Goal: Entertainment & Leisure: Consume media (video, audio)

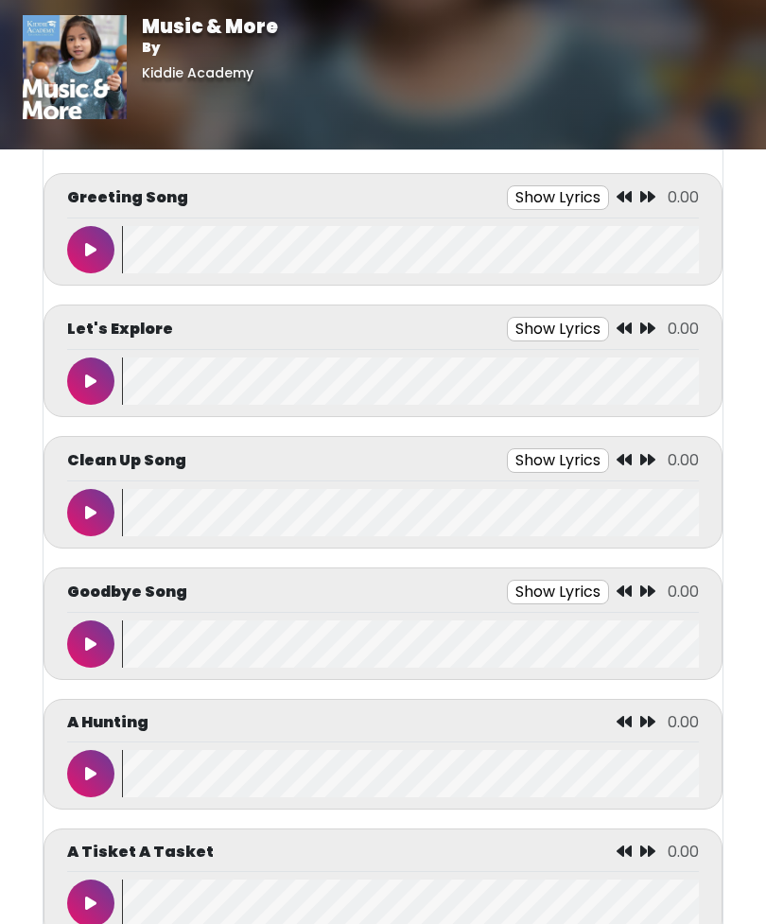
click at [90, 237] on button at bounding box center [90, 249] width 47 height 47
click at [698, 773] on wave at bounding box center [410, 773] width 577 height 47
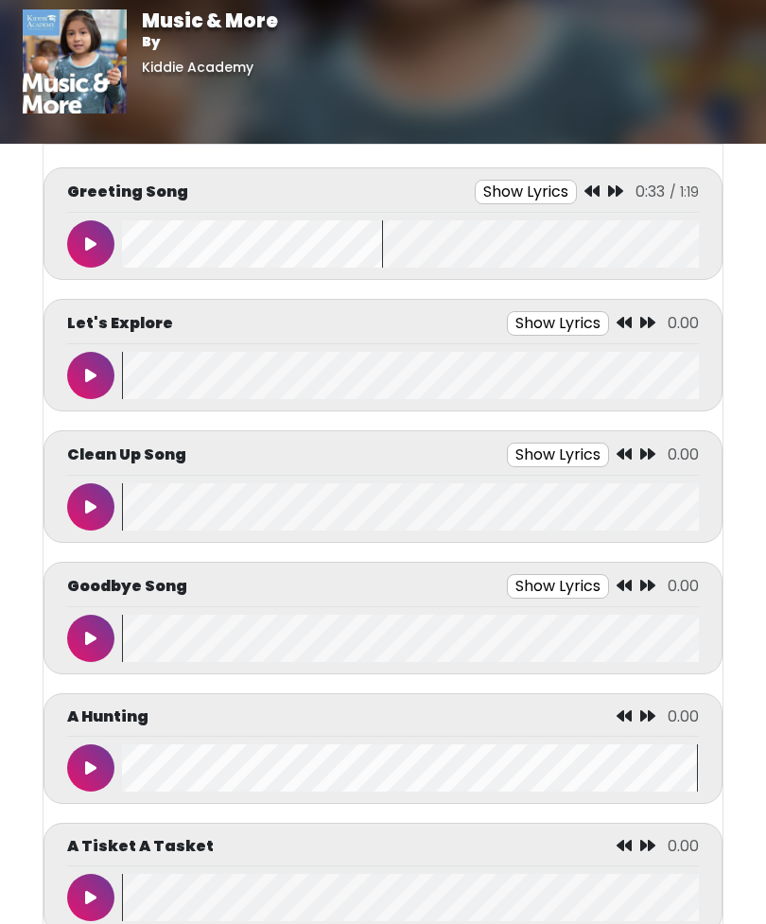
click at [113, 240] on button at bounding box center [90, 244] width 47 height 47
click at [124, 238] on wave at bounding box center [410, 243] width 577 height 47
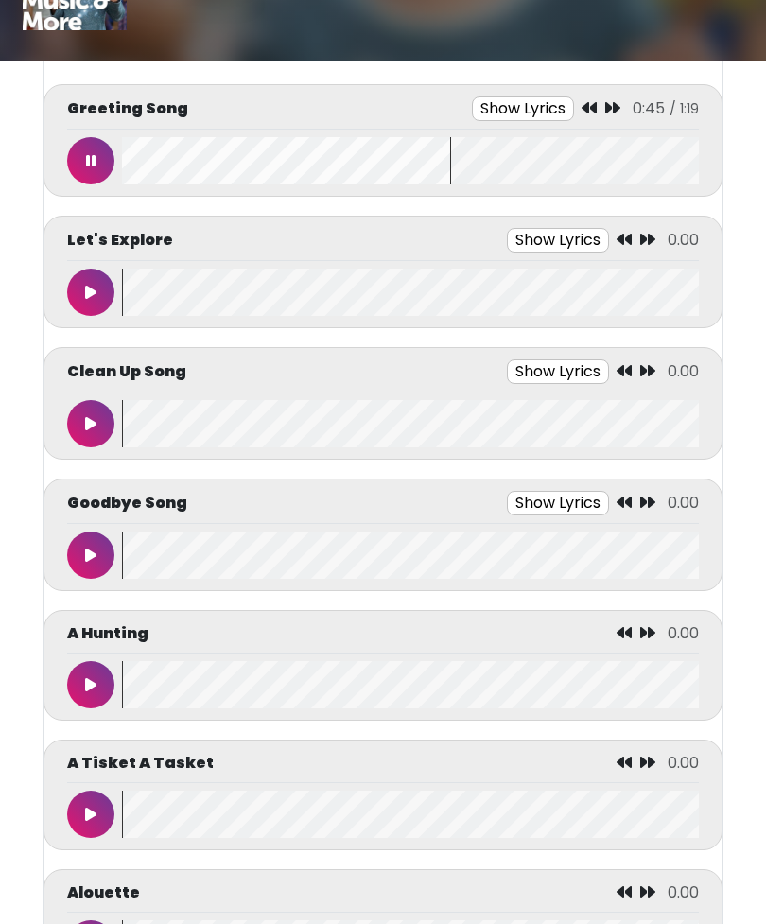
scroll to position [0, 0]
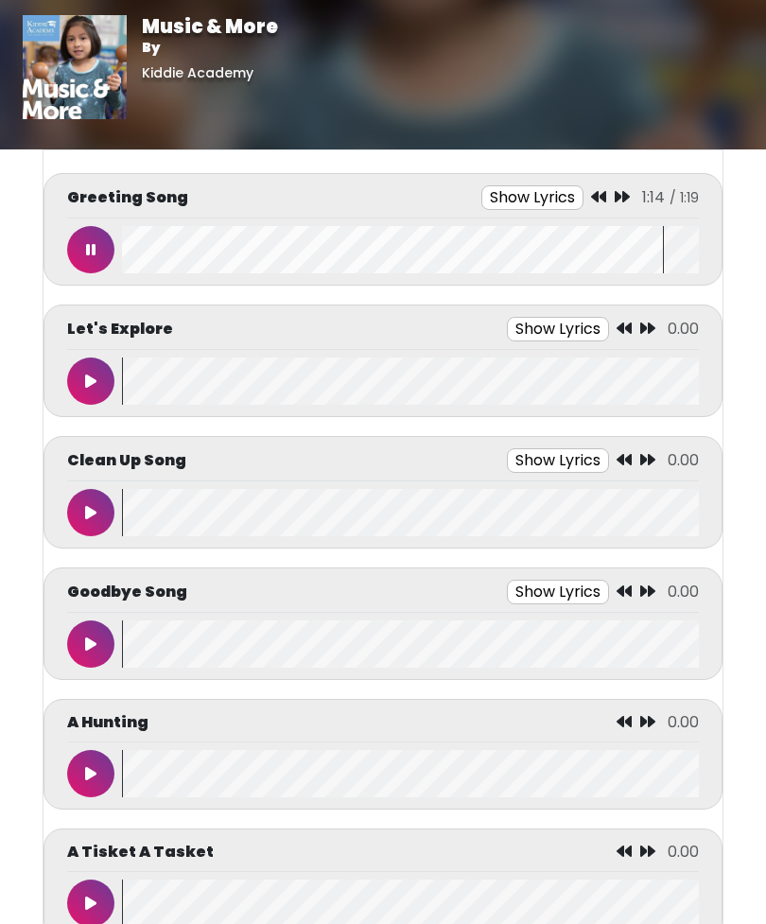
click at [103, 251] on button at bounding box center [90, 249] width 47 height 47
click at [88, 373] on button at bounding box center [90, 380] width 47 height 47
click at [529, 334] on button "Show Lyrics" at bounding box center [518, 329] width 102 height 25
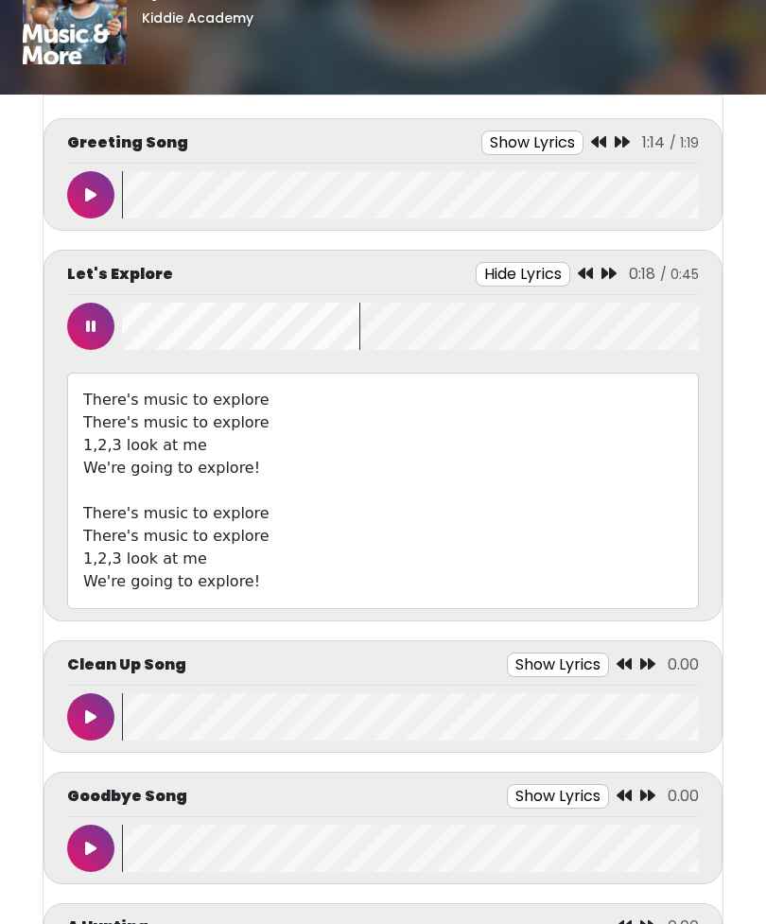
scroll to position [56, 0]
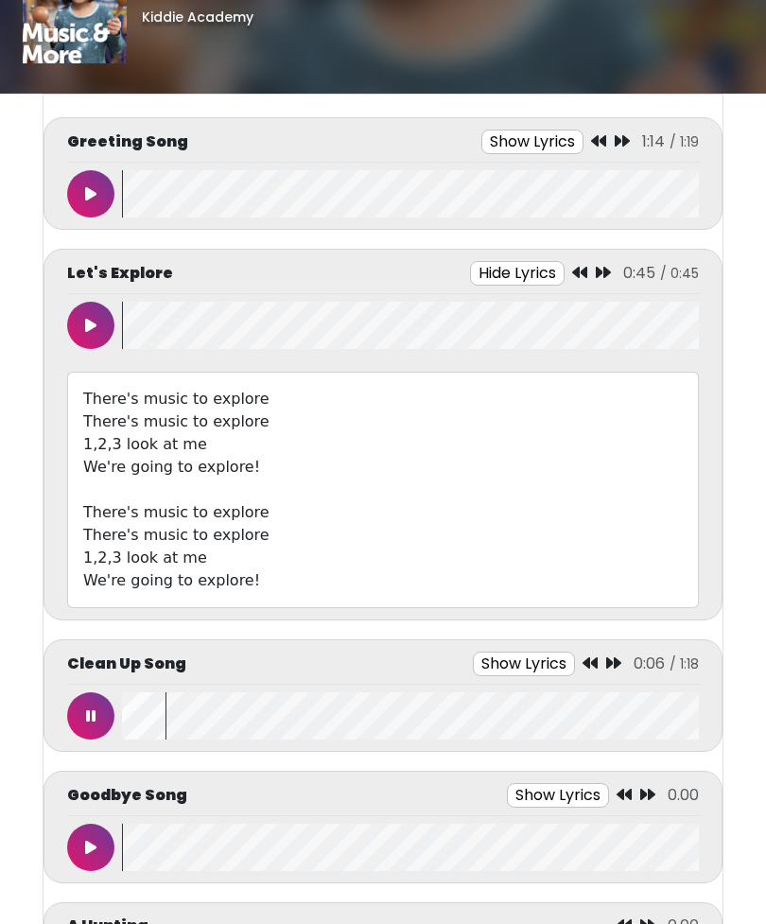
click at [101, 328] on button at bounding box center [90, 325] width 47 height 47
click at [99, 324] on button at bounding box center [90, 325] width 47 height 47
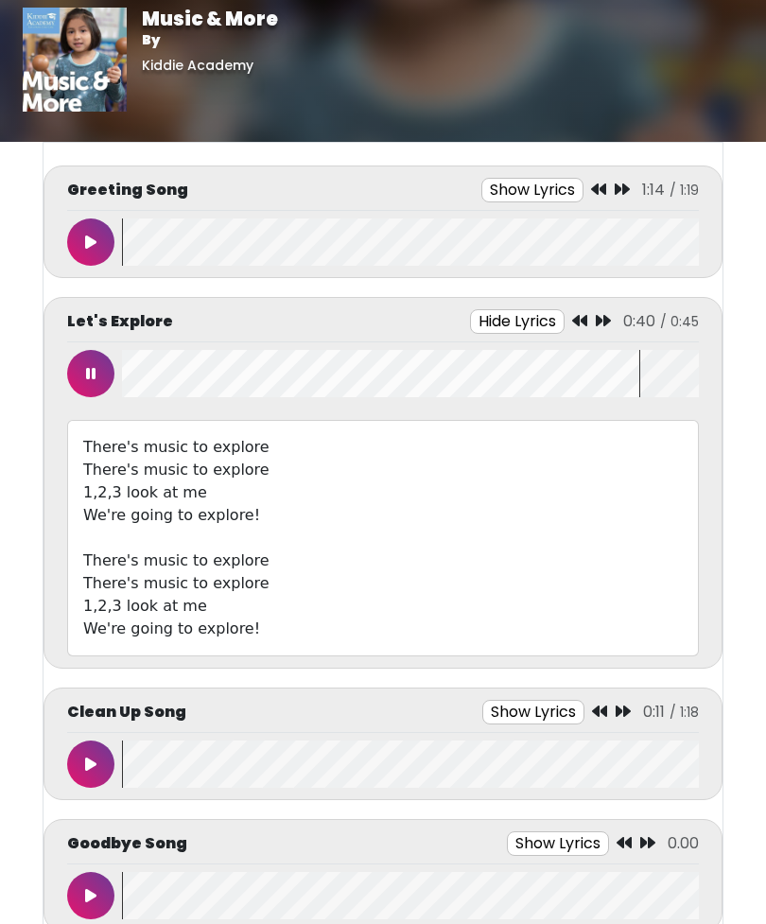
scroll to position [0, 0]
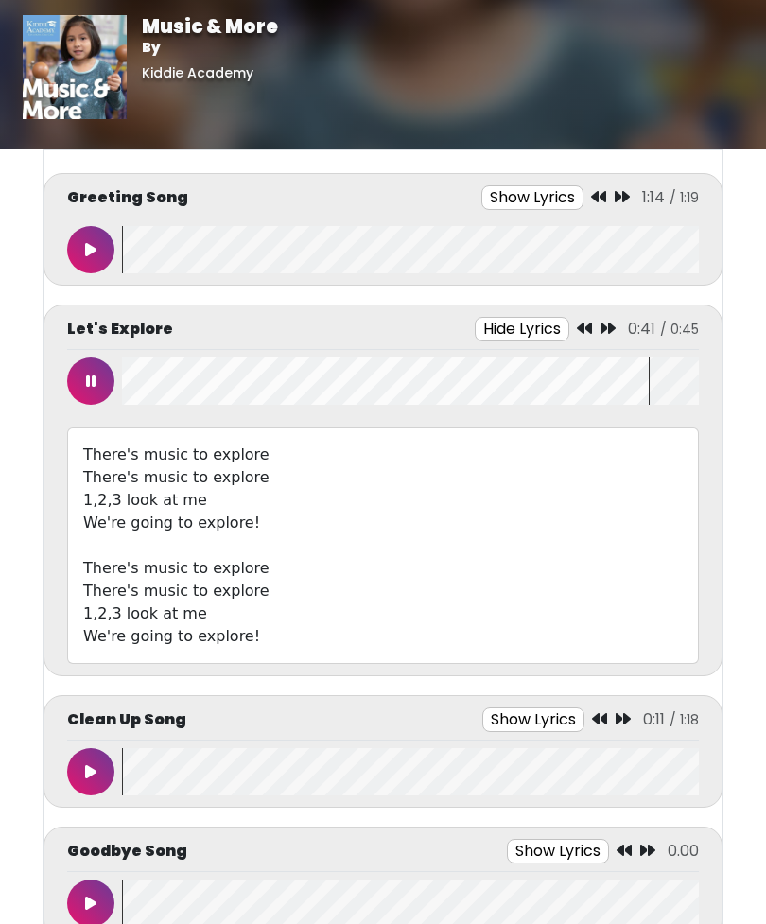
click at [96, 391] on button at bounding box center [90, 380] width 47 height 47
click at [100, 766] on button at bounding box center [90, 771] width 47 height 47
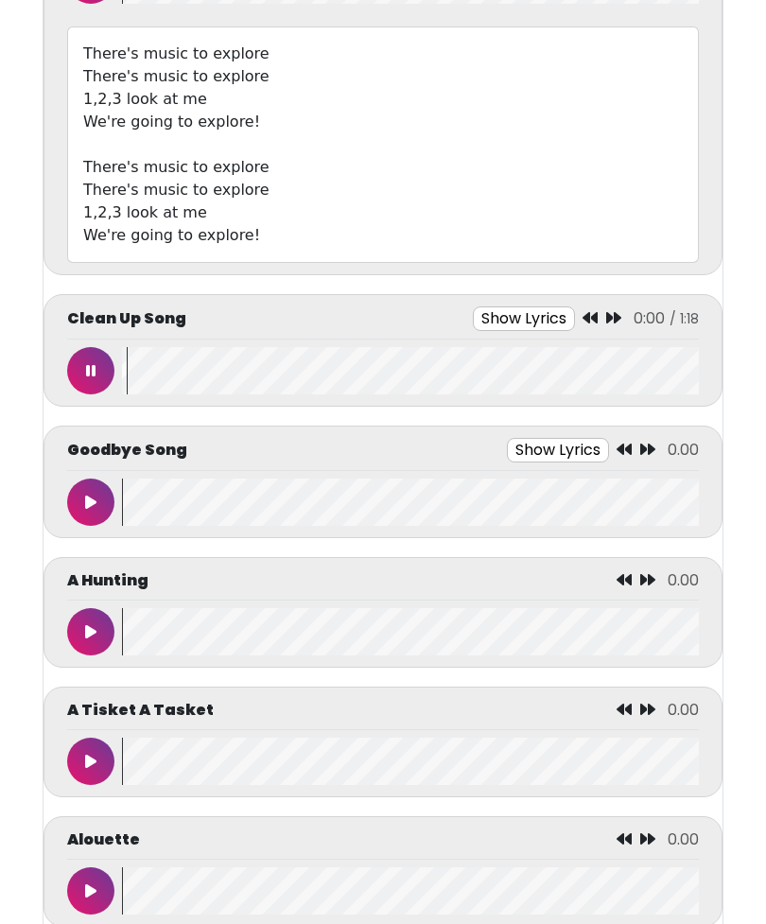
scroll to position [403, 0]
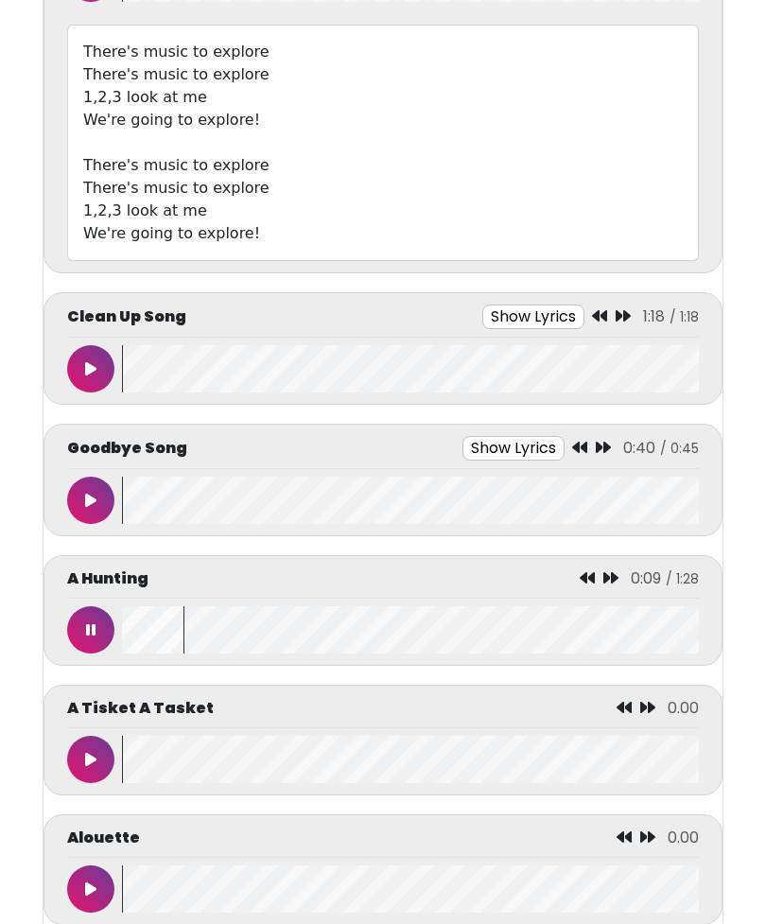
click at [99, 629] on button at bounding box center [90, 629] width 47 height 47
